Goal: Transaction & Acquisition: Purchase product/service

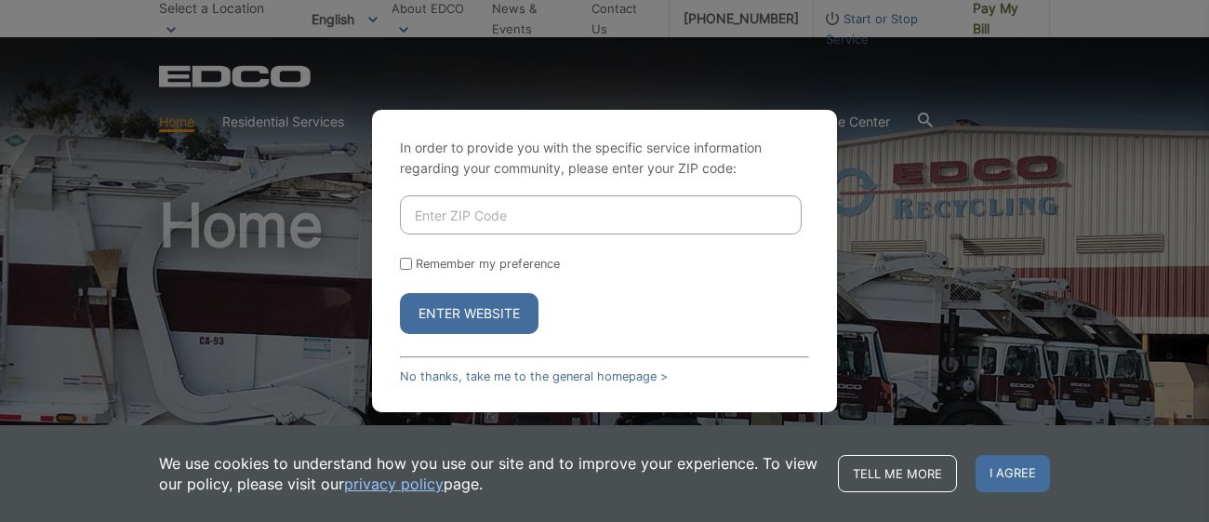
select select "en"
click at [525, 200] on input "Enter ZIP Code" at bounding box center [601, 214] width 402 height 39
type input "92078"
click at [478, 311] on button "Enter Website" at bounding box center [469, 313] width 139 height 41
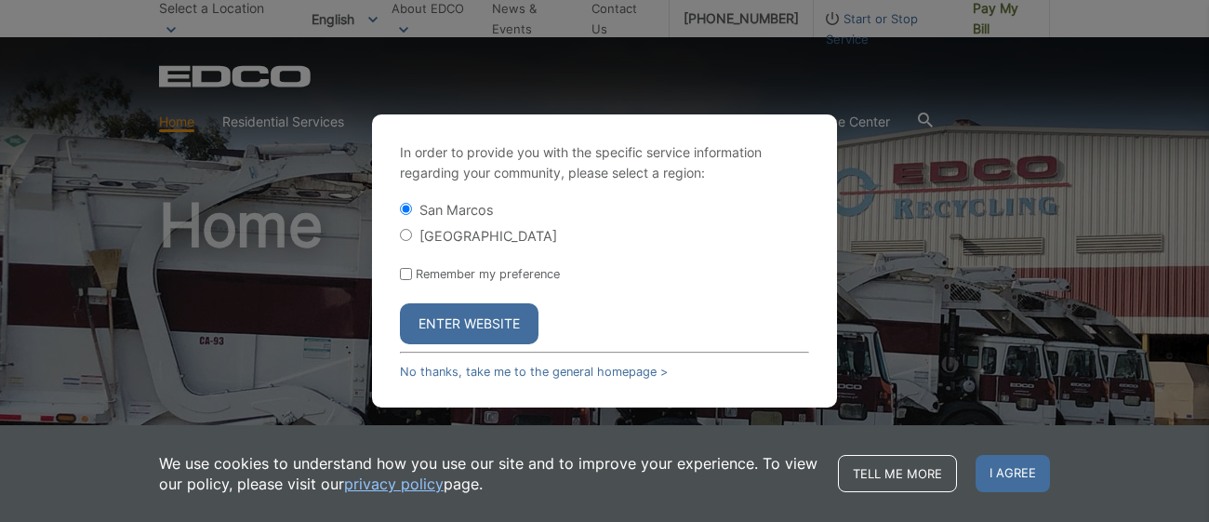
click at [475, 328] on button "Enter Website" at bounding box center [469, 323] width 139 height 41
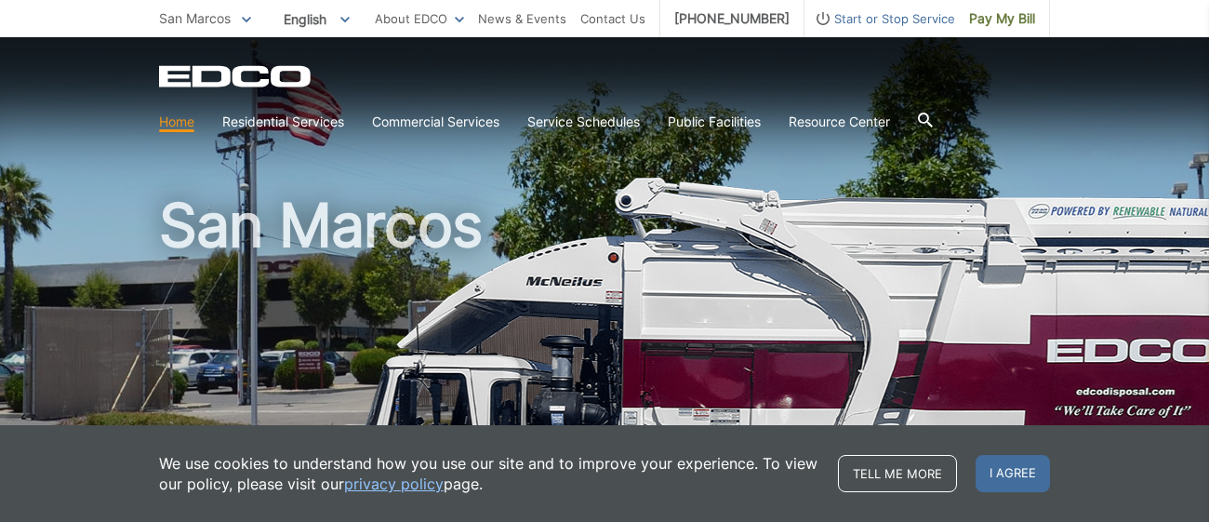
select select "en"
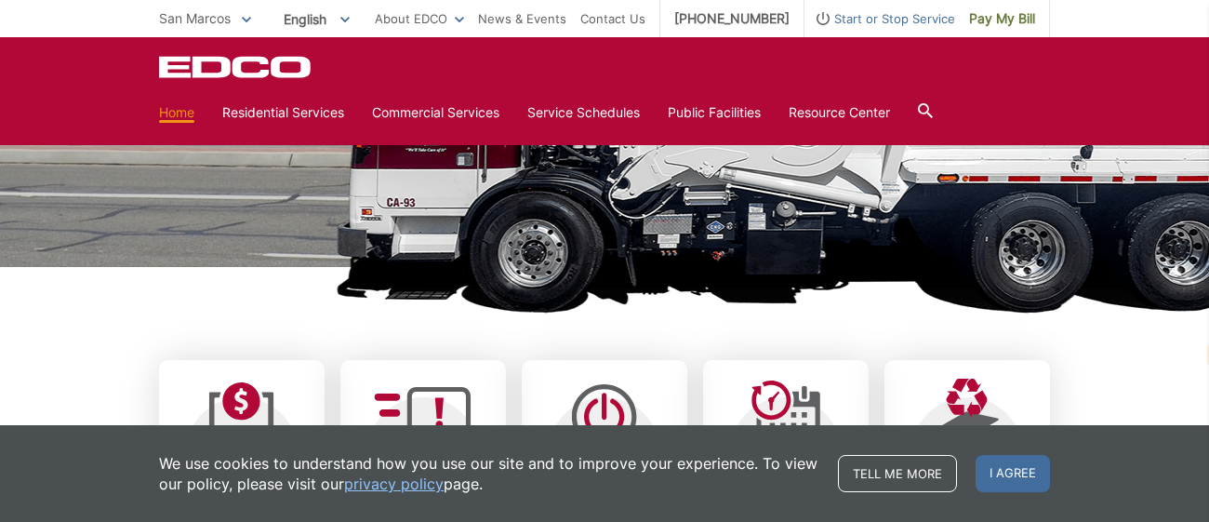
scroll to position [331, 0]
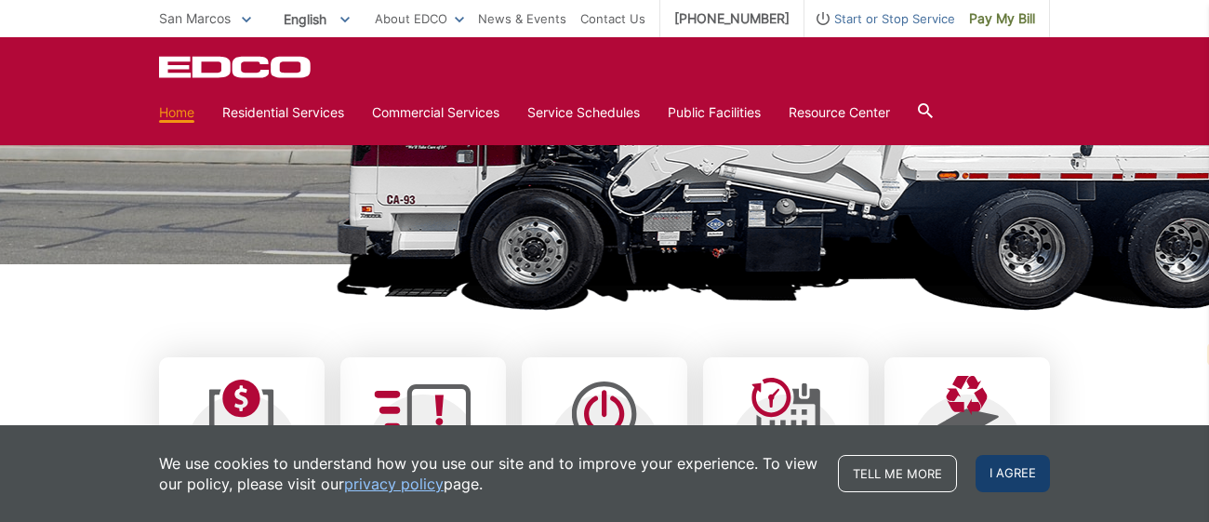
click at [993, 477] on span "I agree" at bounding box center [1012, 473] width 74 height 37
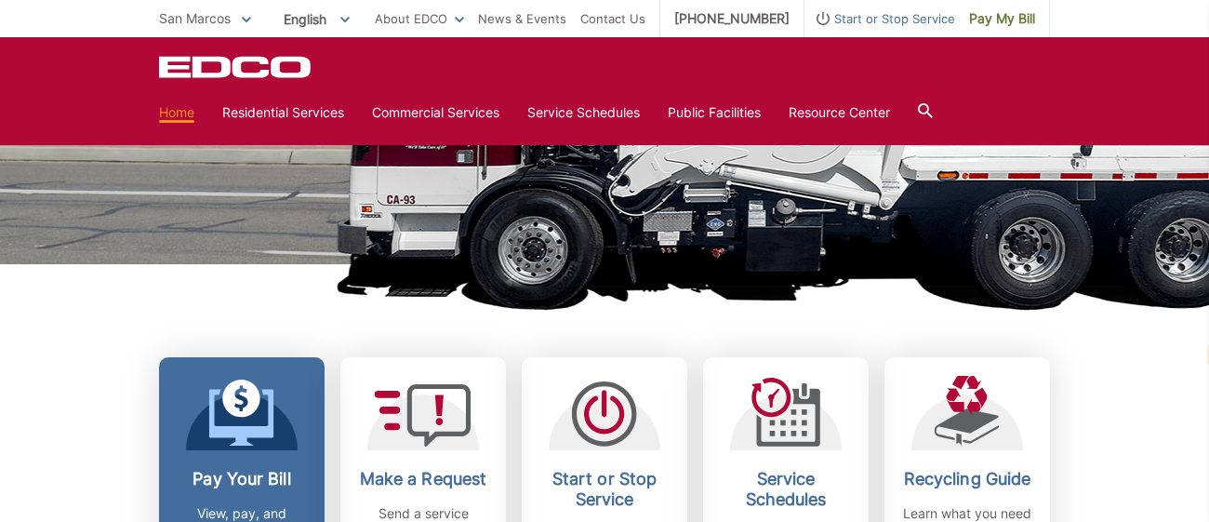
click at [235, 414] on icon at bounding box center [241, 398] width 38 height 38
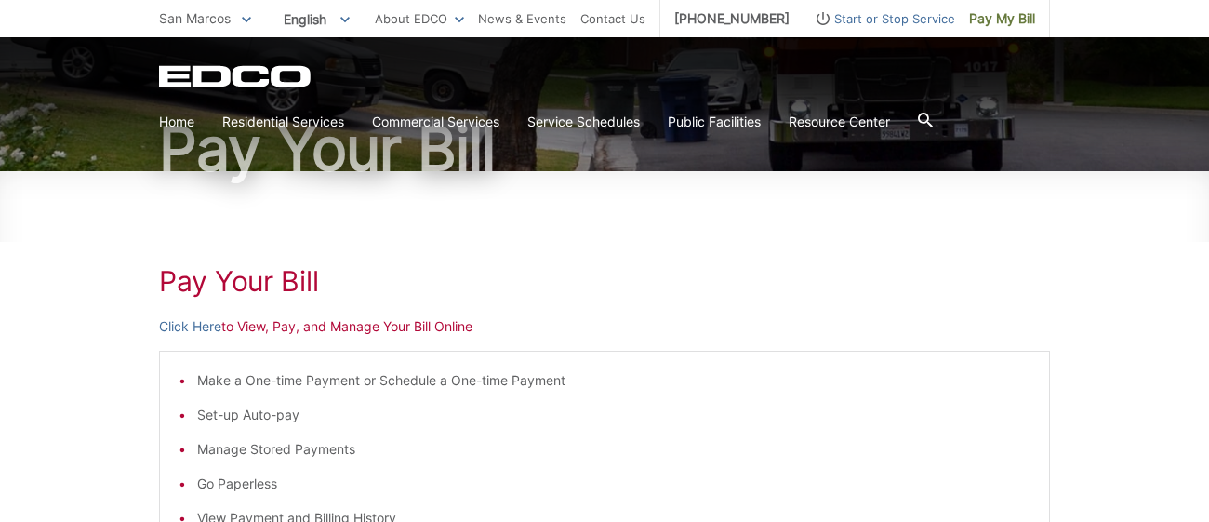
select select "en"
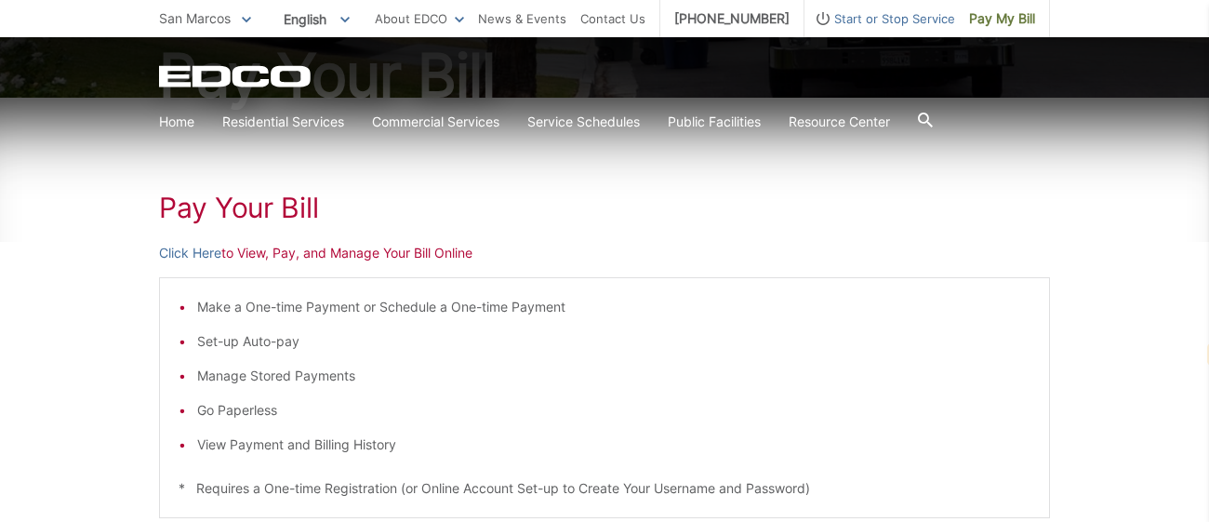
scroll to position [229, 0]
click at [199, 249] on link "Click Here" at bounding box center [190, 252] width 62 height 20
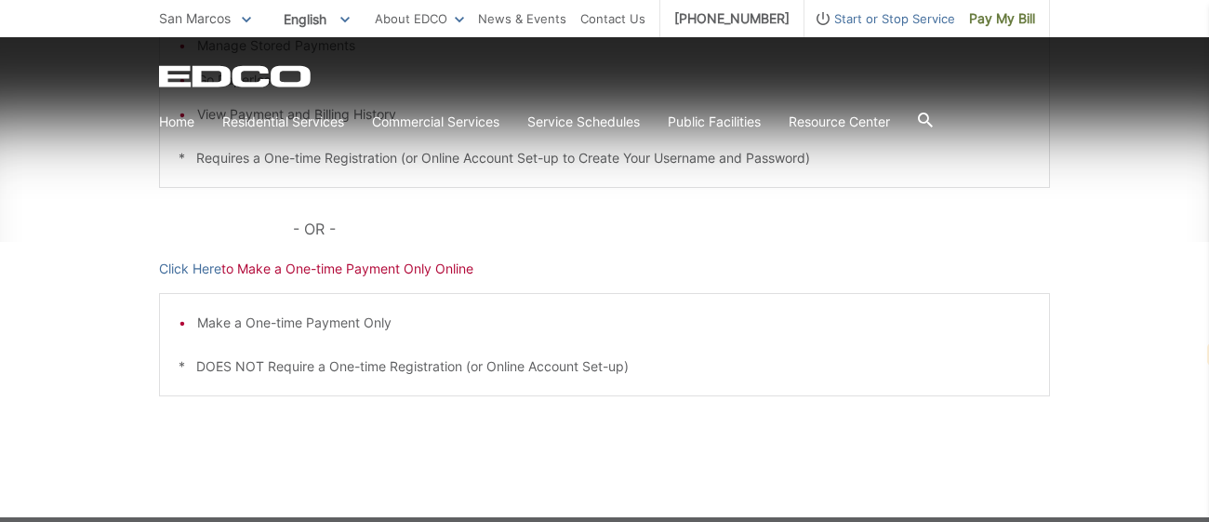
scroll to position [562, 0]
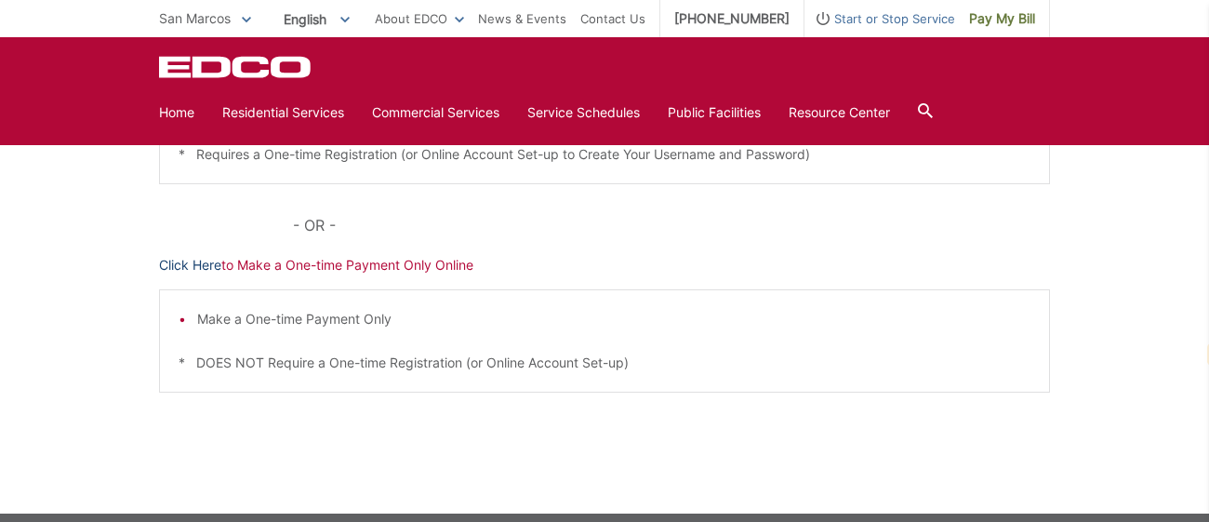
click at [187, 259] on link "Click Here" at bounding box center [190, 265] width 62 height 20
